Goal: Check status: Check status

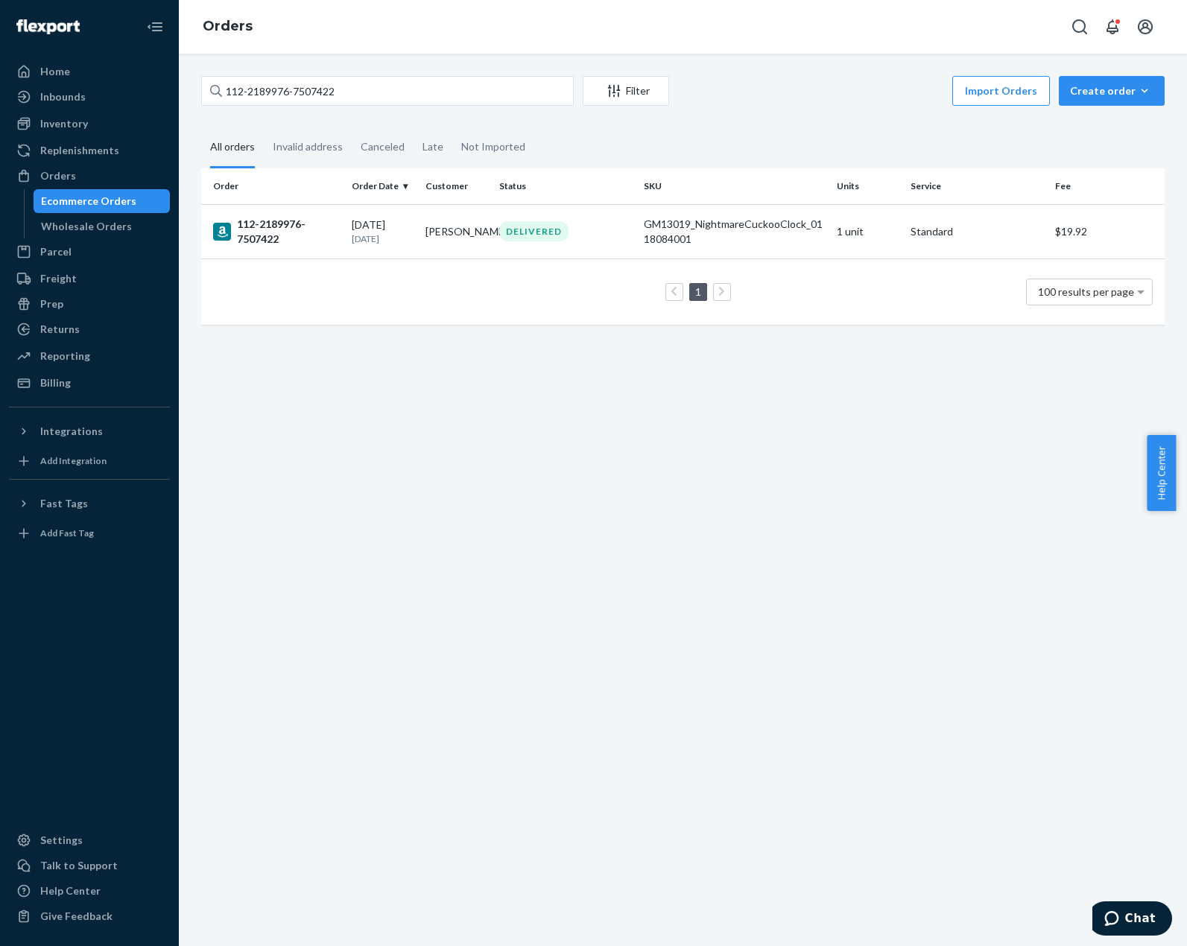
click at [279, 101] on input "112-2189976-7507422" at bounding box center [387, 91] width 373 height 30
type input "[PERSON_NAME]"
click at [531, 254] on td "DELIVERED" at bounding box center [565, 231] width 145 height 54
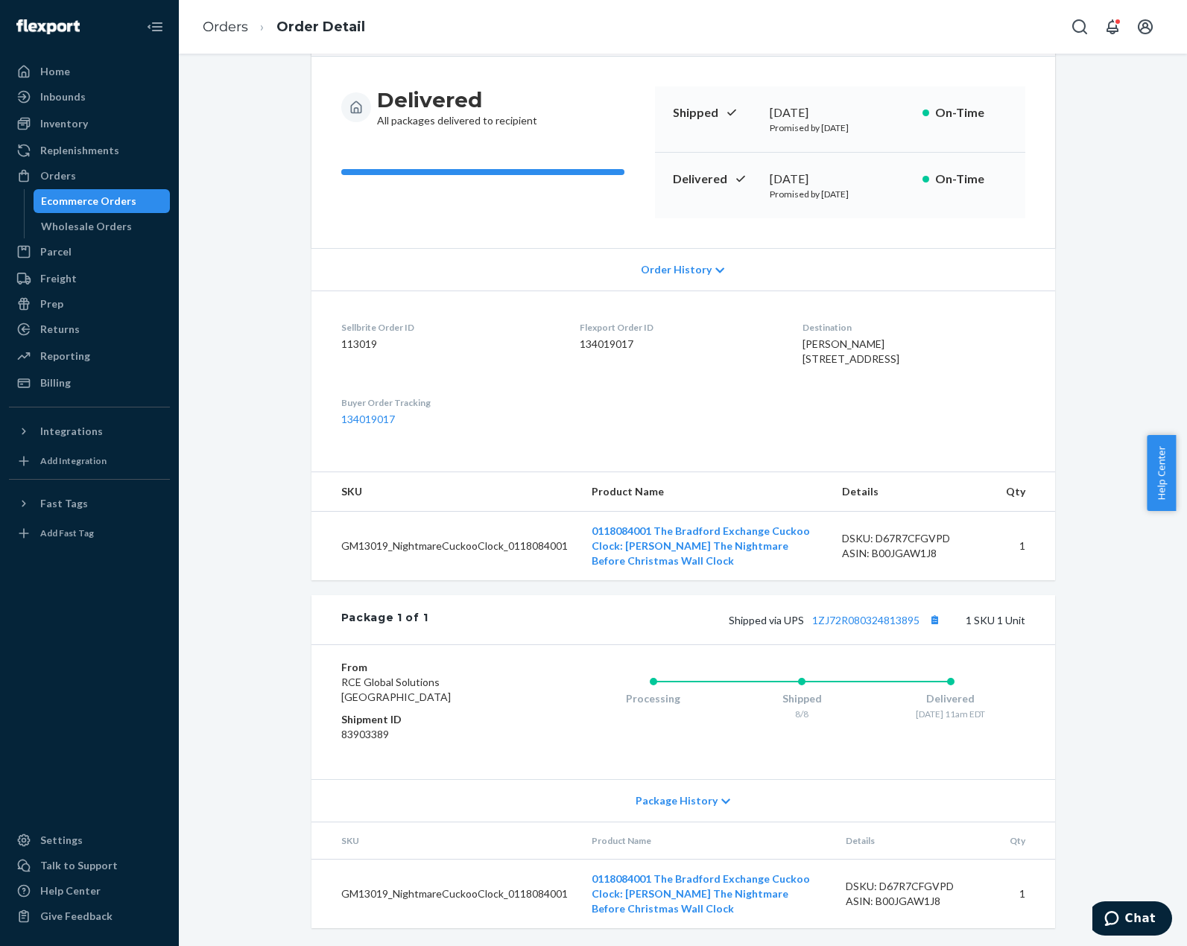
scroll to position [156, 0]
drag, startPoint x: 873, startPoint y: 384, endPoint x: 1132, endPoint y: 237, distance: 298.0
click at [1132, 237] on div "Amazon Order # 114-1862702-4965862 • Standard / $19.92 View Details Submit Clai…" at bounding box center [683, 448] width 986 height 996
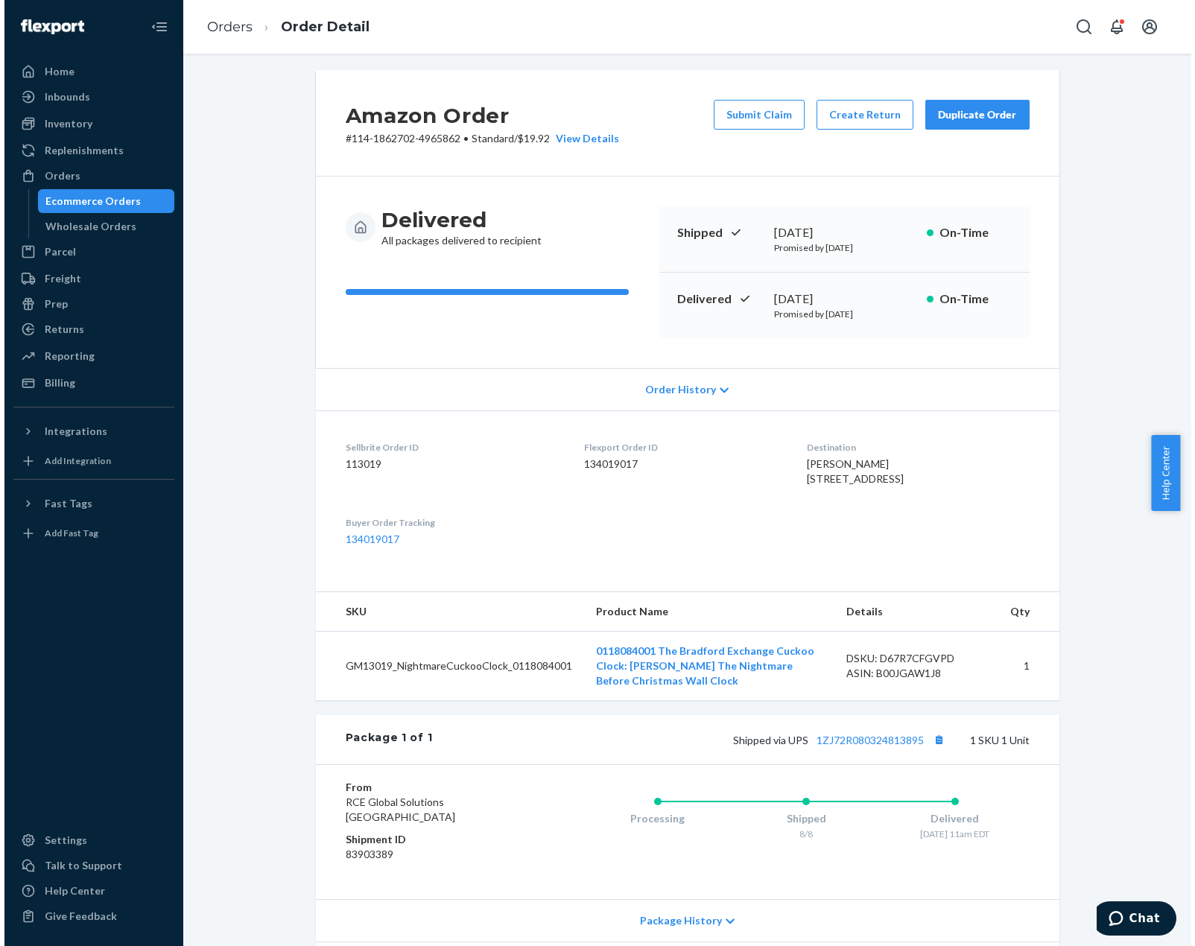
scroll to position [0, 0]
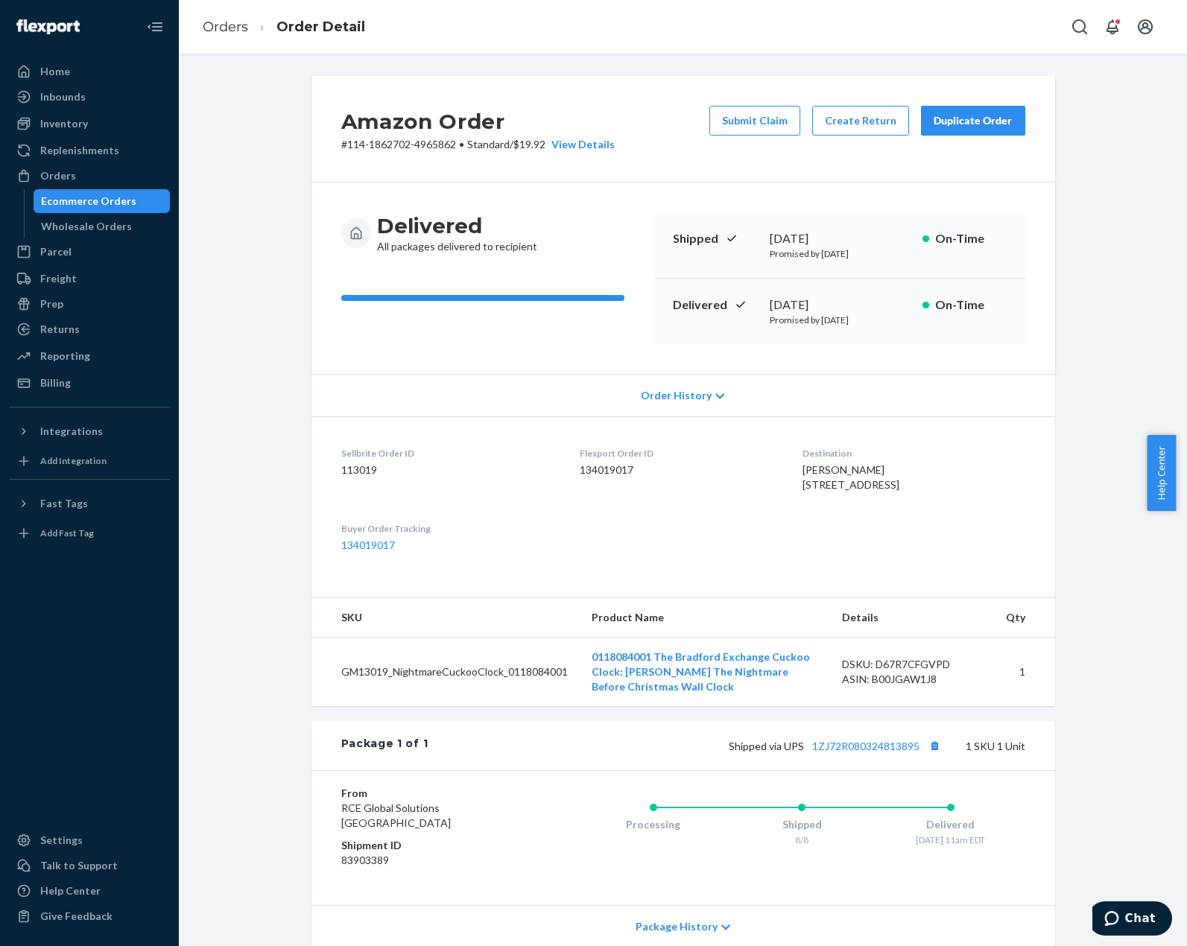
click at [1151, 72] on div "Amazon Order # 114-1862702-4965862 • Standard / $19.92 View Details Submit Clai…" at bounding box center [683, 500] width 1008 height 893
click at [89, 380] on div "Billing" at bounding box center [89, 383] width 158 height 21
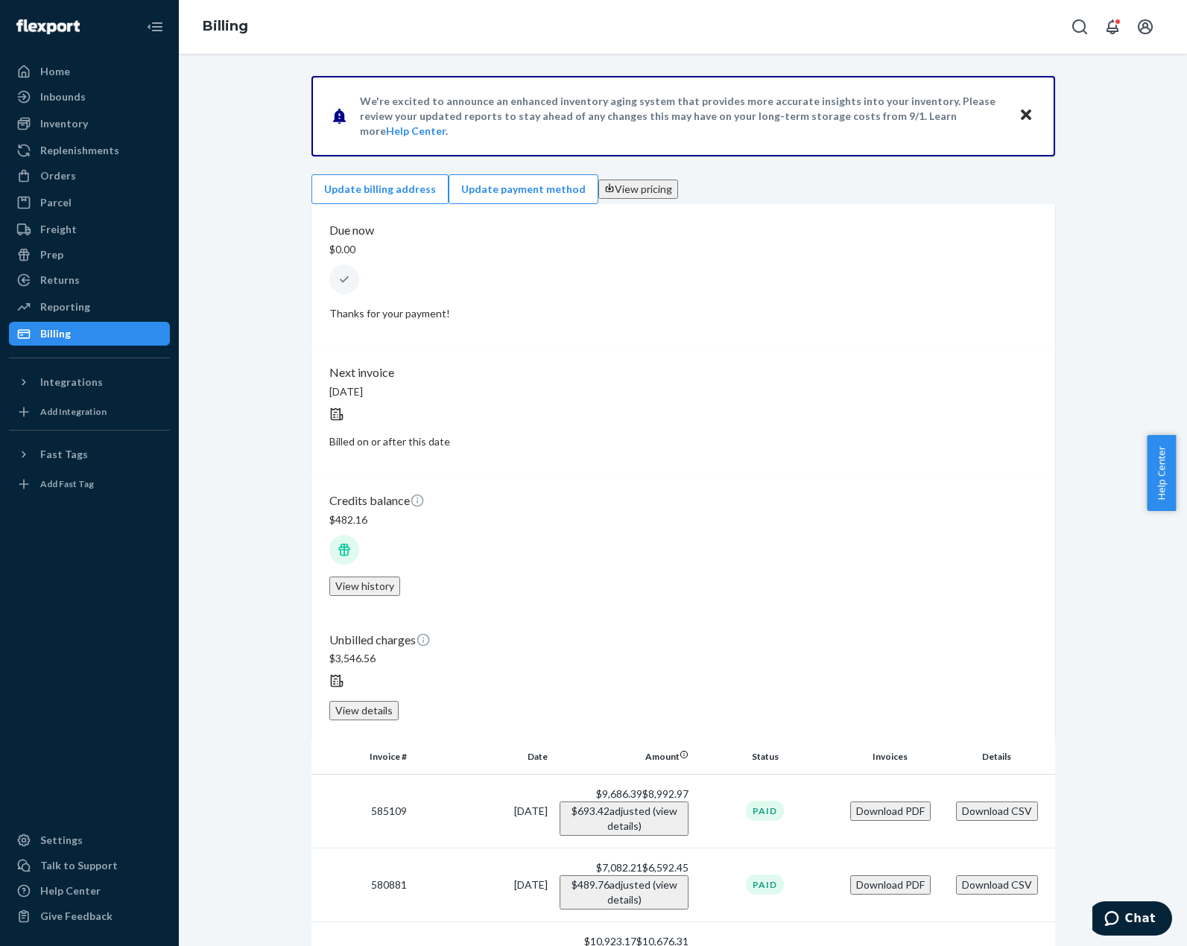
click at [400, 577] on button "View history" at bounding box center [364, 586] width 71 height 19
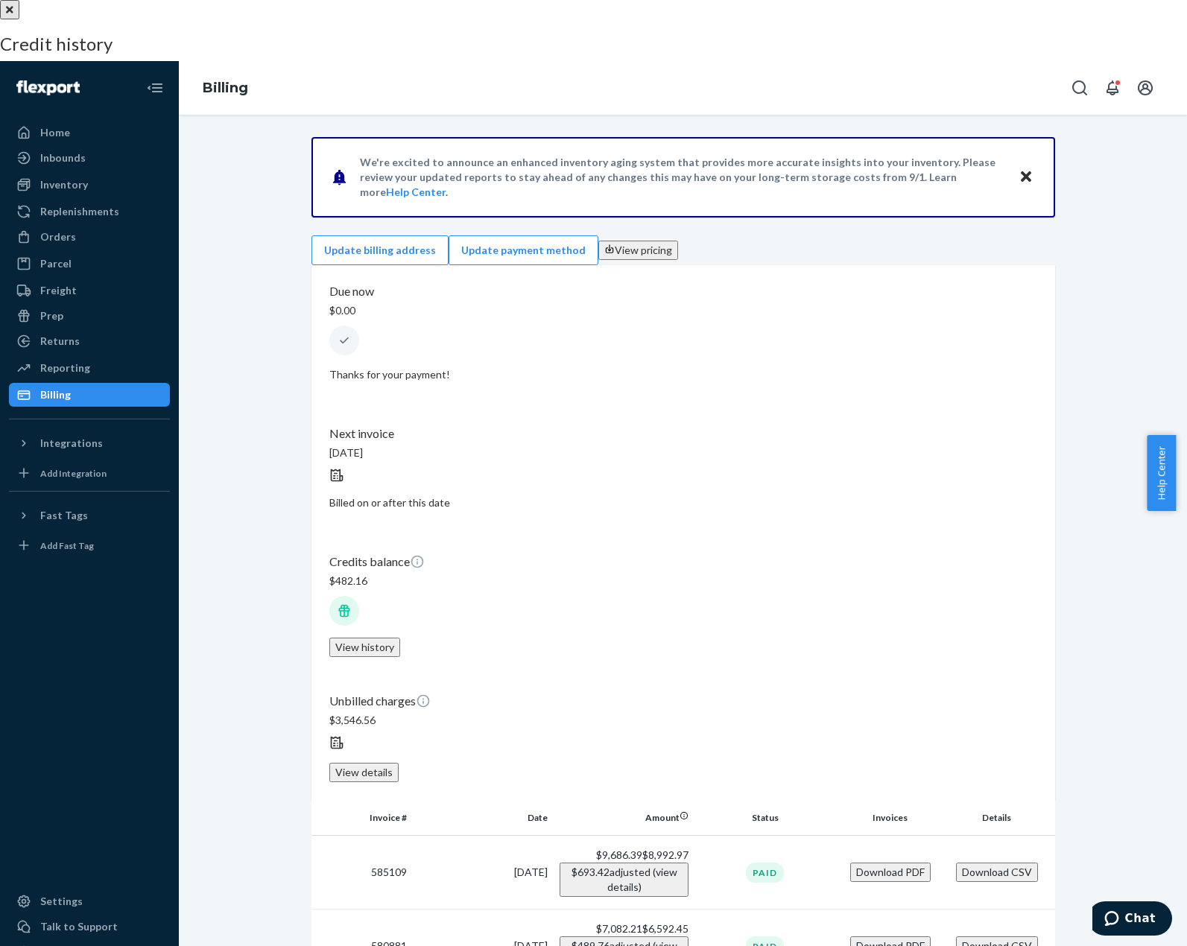
click at [987, 183] on div "[DATE] $119.88 support- 801719 - OB - Delivered damaged" at bounding box center [593, 151] width 1187 height 64
click at [282, 0] on div at bounding box center [593, 0] width 1187 height 0
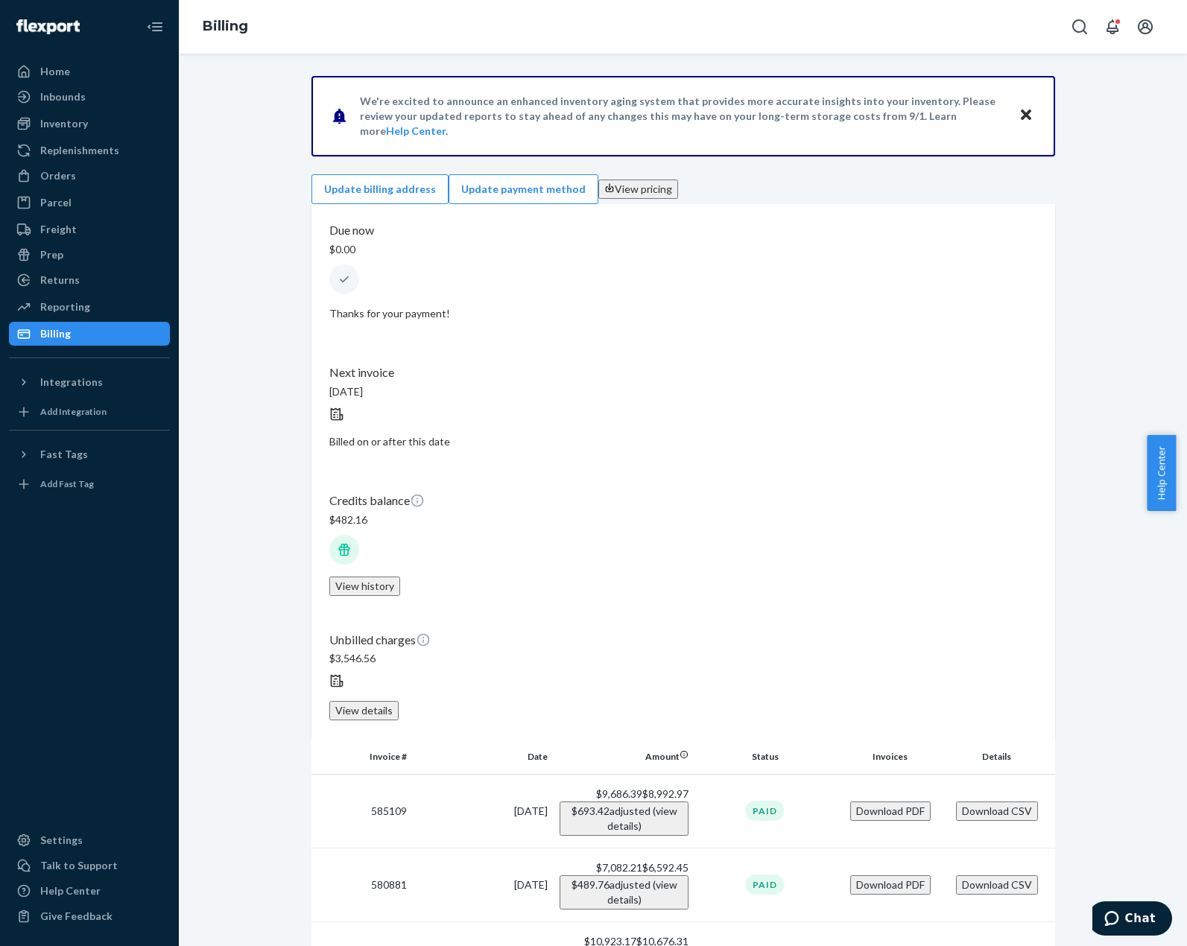
drag, startPoint x: 275, startPoint y: 262, endPoint x: 294, endPoint y: 272, distance: 21.7
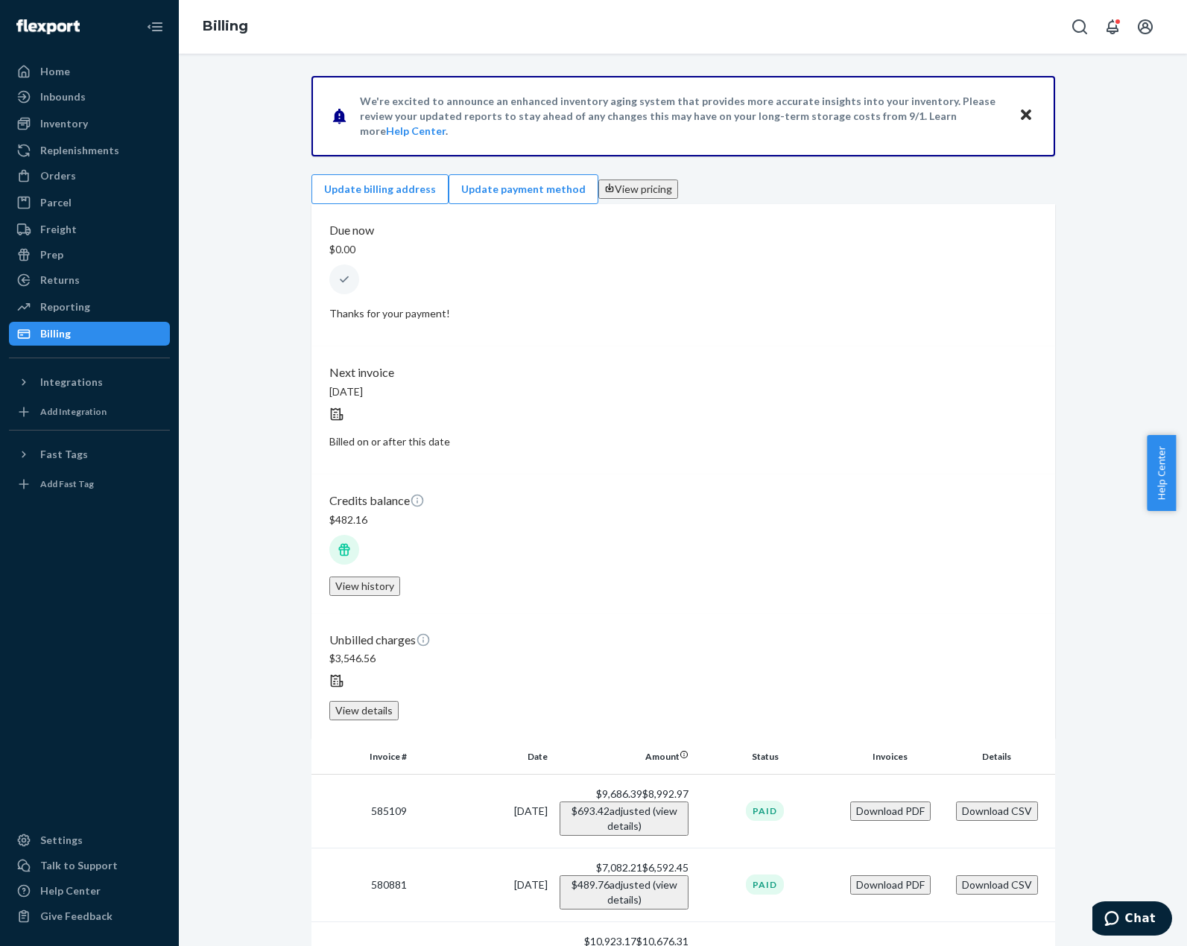
click at [84, 272] on div "Returns" at bounding box center [89, 280] width 158 height 21
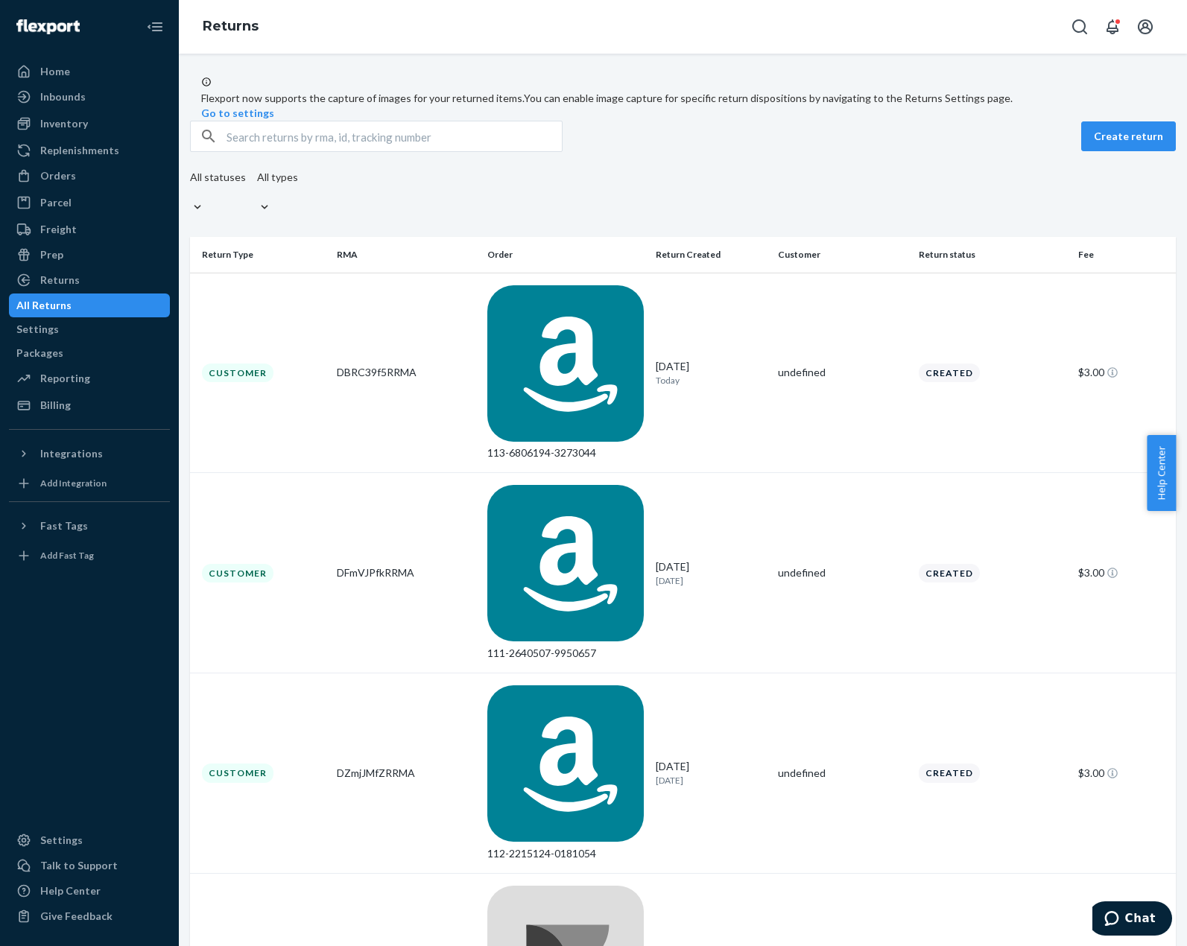
click at [896, 189] on div "Create return All statuses All types" at bounding box center [683, 170] width 986 height 98
click at [677, 202] on div "Create return All statuses All types" at bounding box center [683, 170] width 986 height 98
click at [673, 219] on div "All statuses All types" at bounding box center [683, 194] width 986 height 49
click at [393, 48] on div "Returns" at bounding box center [683, 27] width 1008 height 54
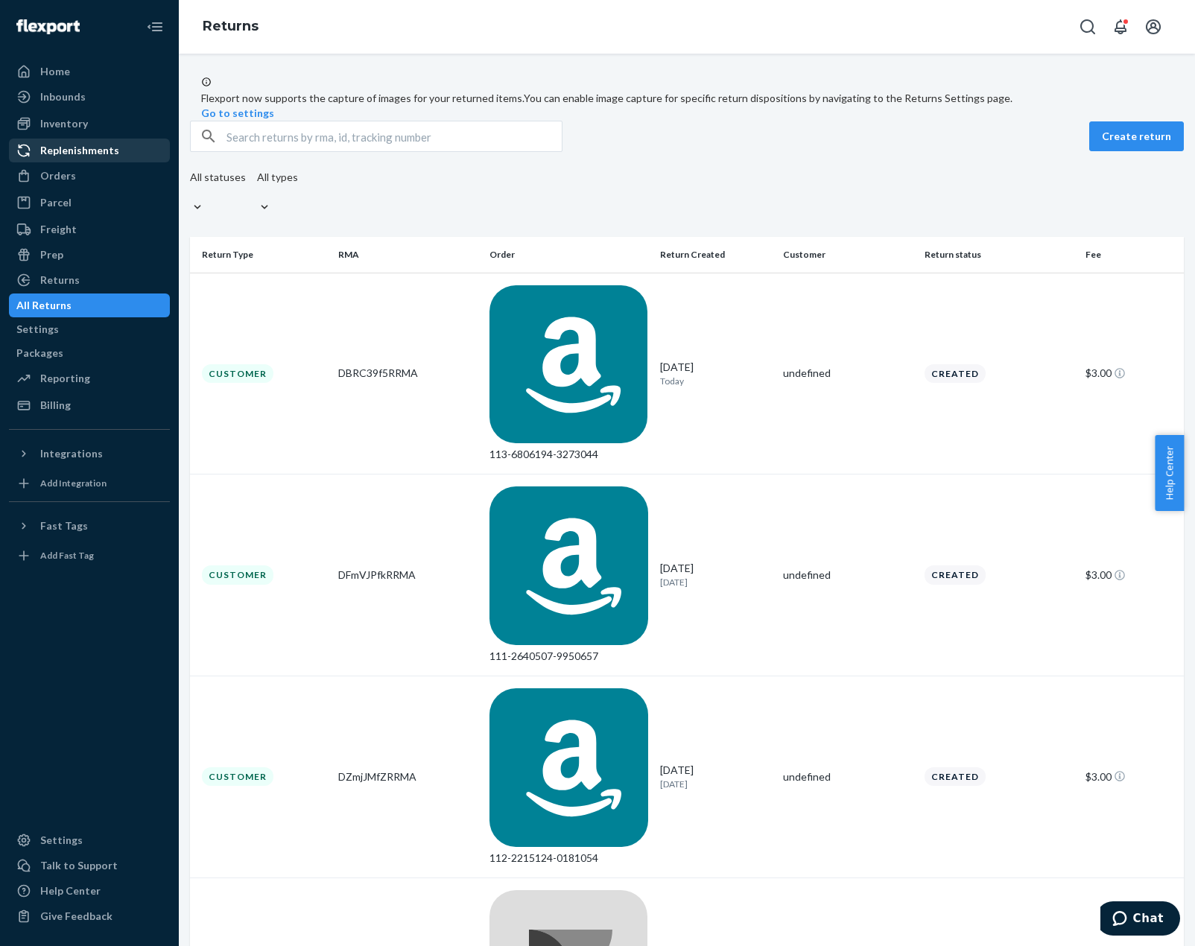
click at [122, 145] on div "Replenishments" at bounding box center [89, 150] width 158 height 21
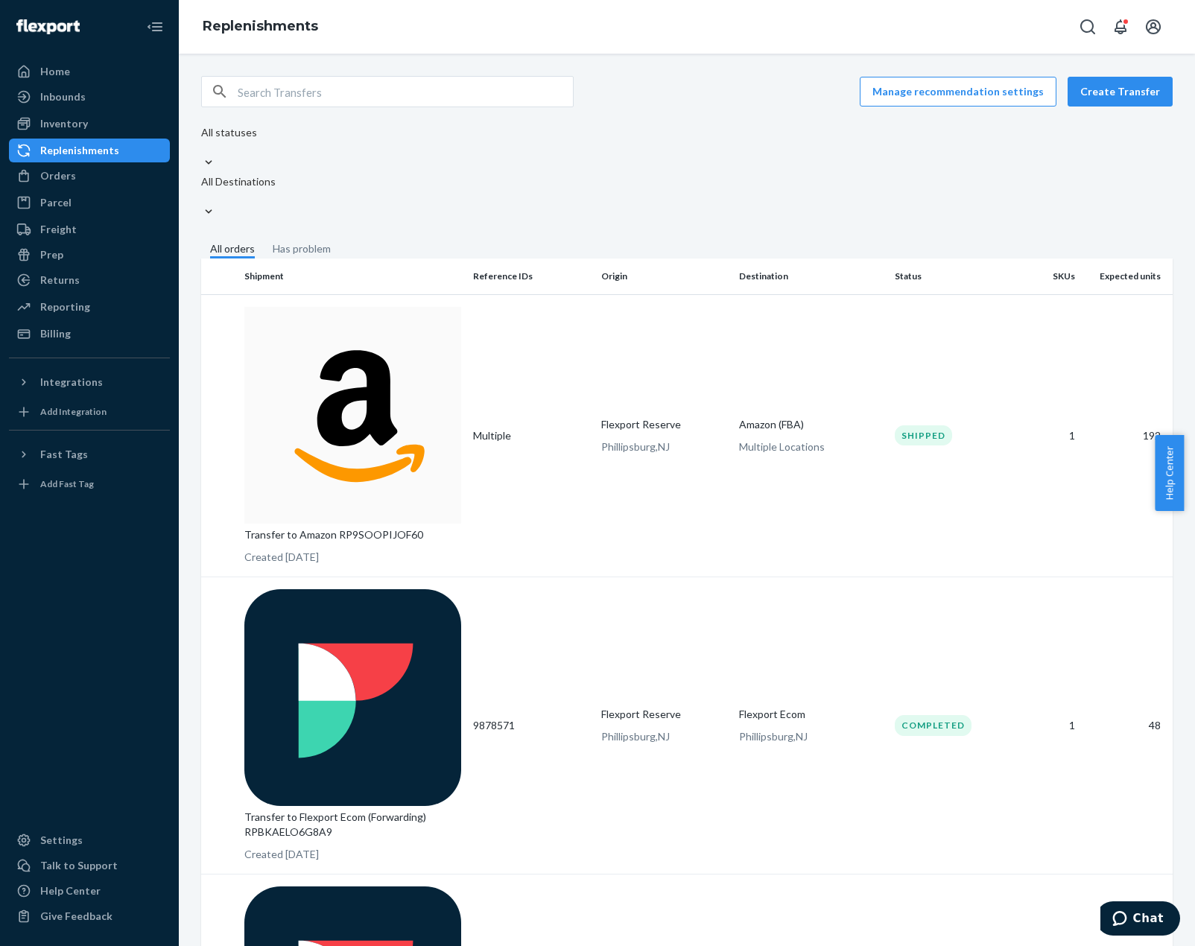
drag, startPoint x: 578, startPoint y: 879, endPoint x: 555, endPoint y: 863, distance: 28.3
click at [556, 864] on div "Manage recommendation settings Create Transfer All statuses All Destinations Al…" at bounding box center [687, 500] width 1017 height 893
